Goal: Transaction & Acquisition: Download file/media

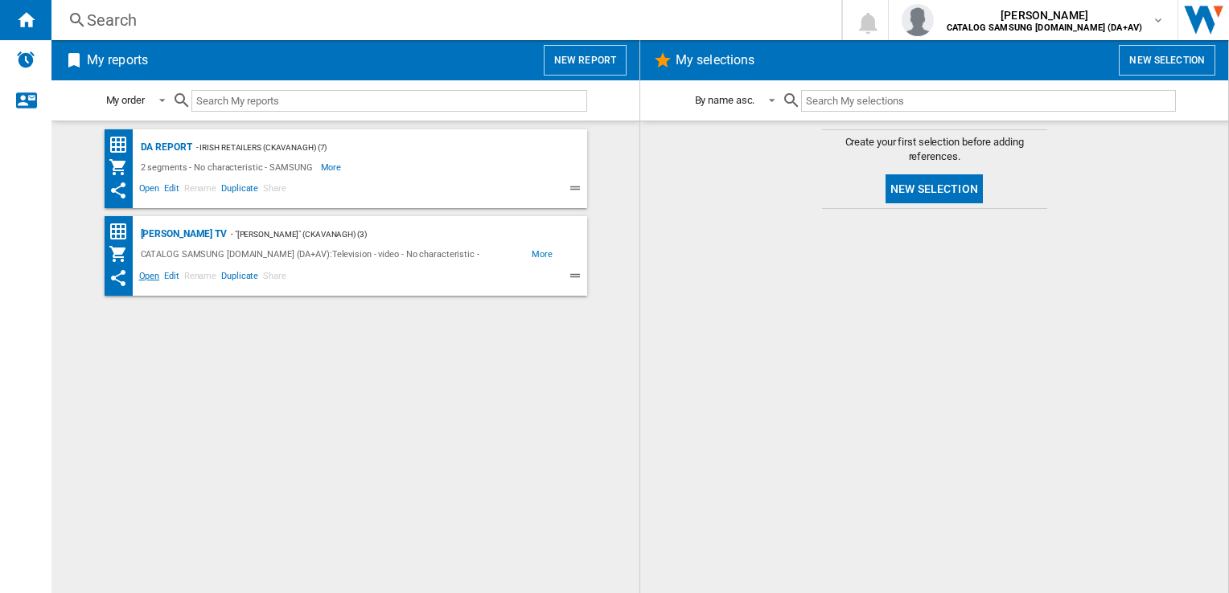
click at [151, 279] on span "Open" at bounding box center [150, 278] width 26 height 19
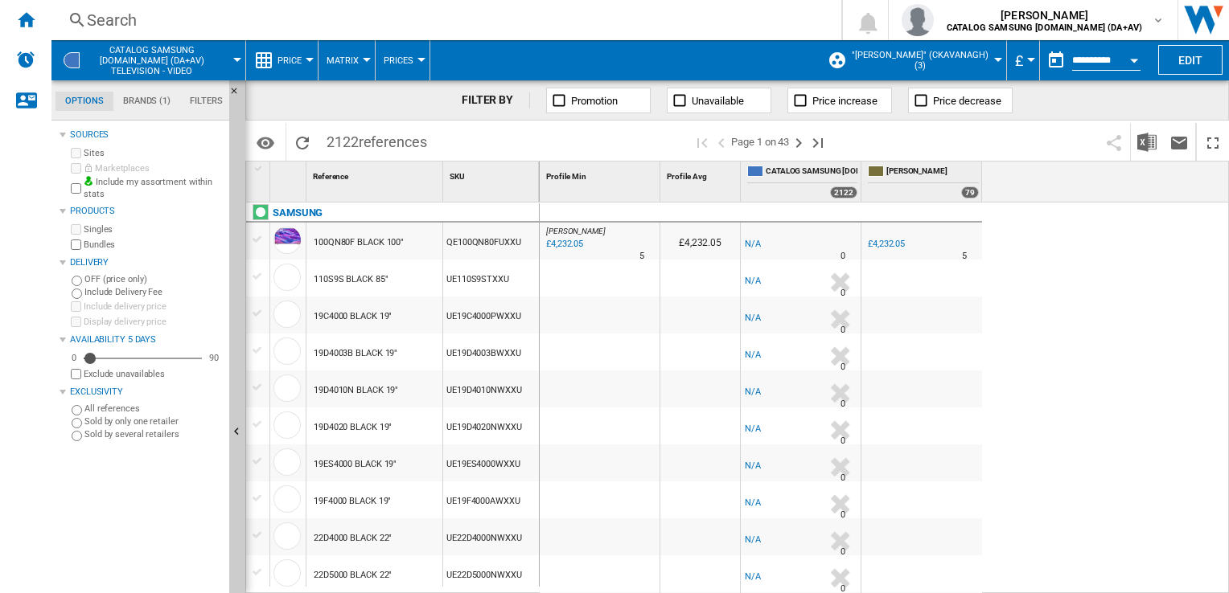
click at [103, 246] on label "Bundles" at bounding box center [153, 245] width 139 height 12
click at [1028, 60] on div "Currency" at bounding box center [1031, 60] width 8 height 4
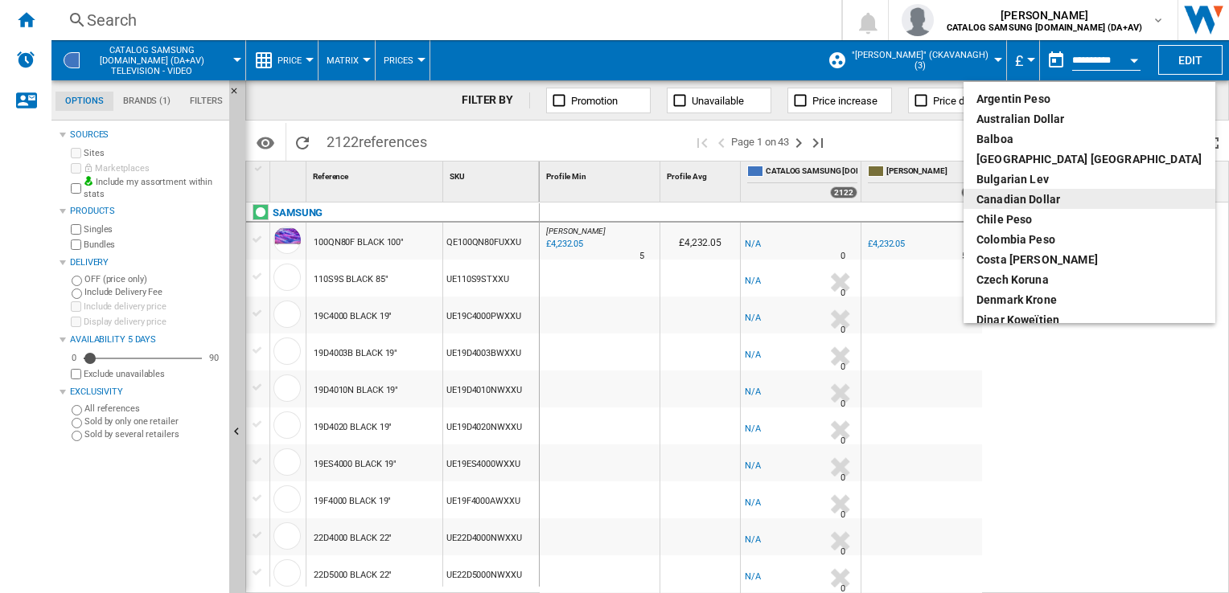
scroll to position [161, 0]
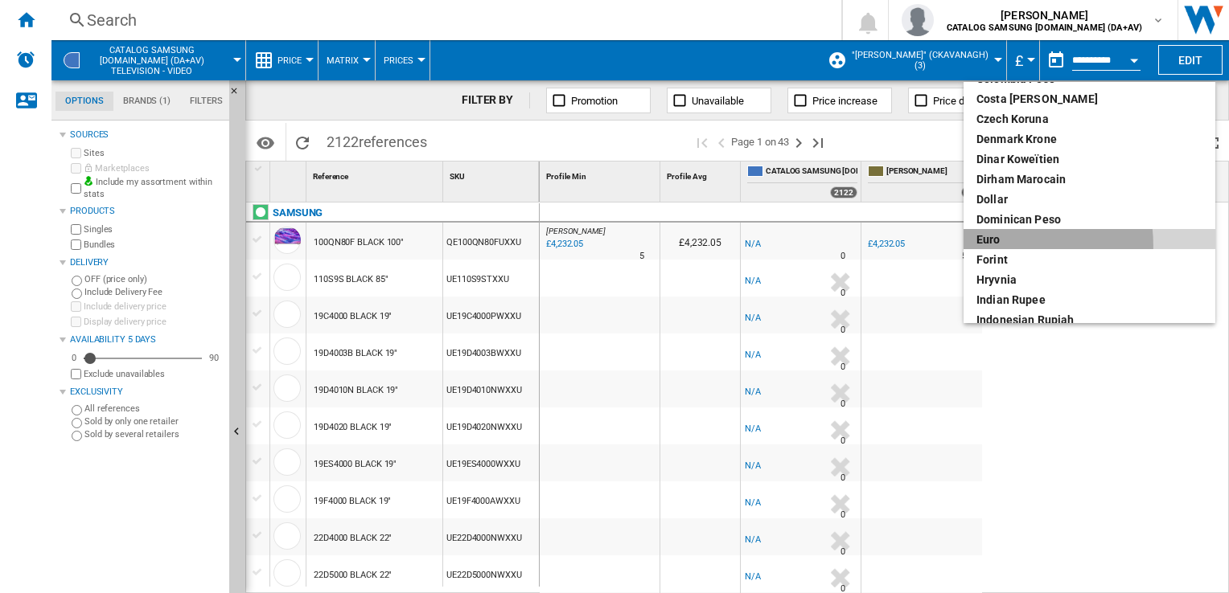
click at [1004, 245] on div "euro" at bounding box center [1089, 240] width 226 height 16
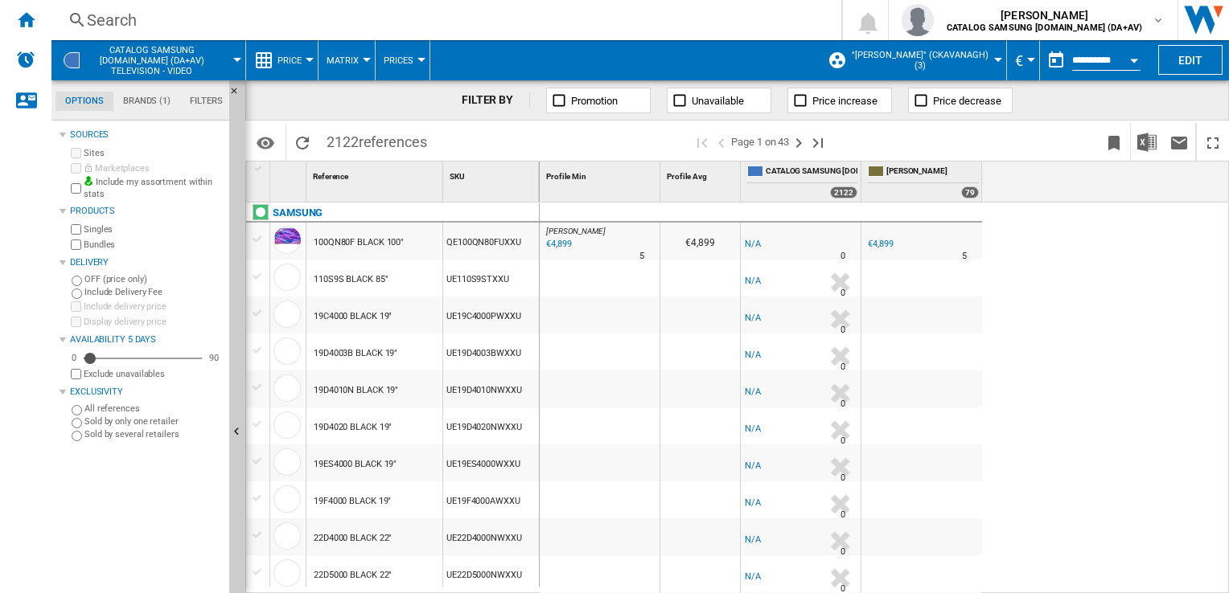
click at [1068, 326] on div "[PERSON_NAME] : [PERSON_NAME] -1.0 % €4,899 % N/A 5 [PERSON_NAME] : [PERSON_NAM…" at bounding box center [885, 399] width 690 height 392
click at [1148, 139] on img "Download in Excel" at bounding box center [1146, 142] width 19 height 19
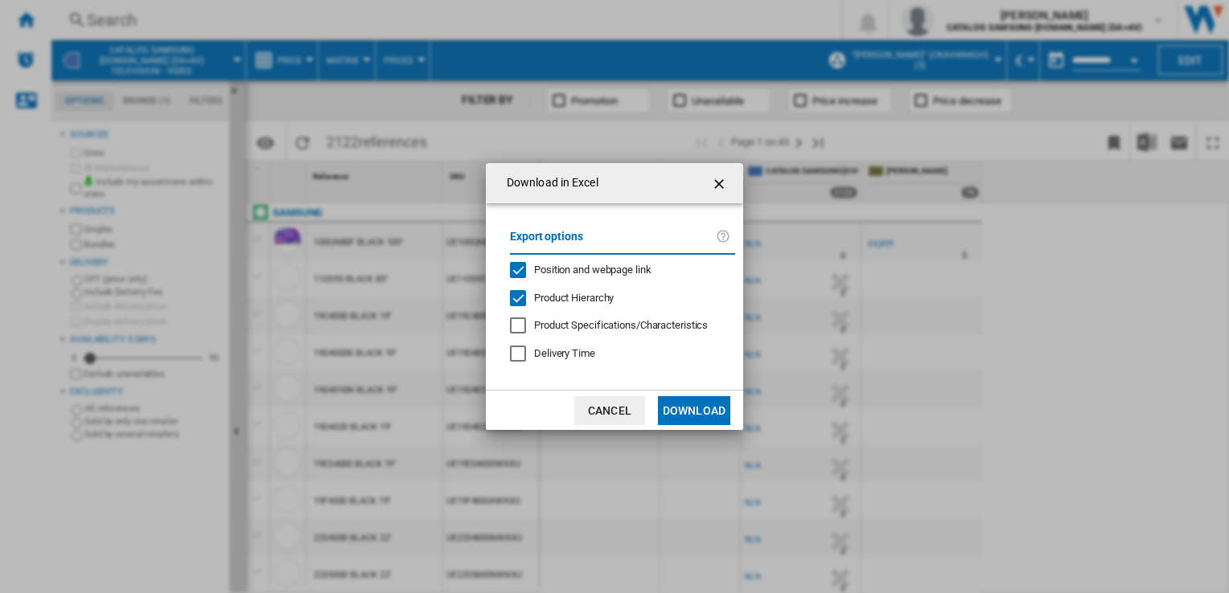
click at [699, 405] on button "Download" at bounding box center [694, 410] width 72 height 29
